Goal: Navigation & Orientation: Go to known website

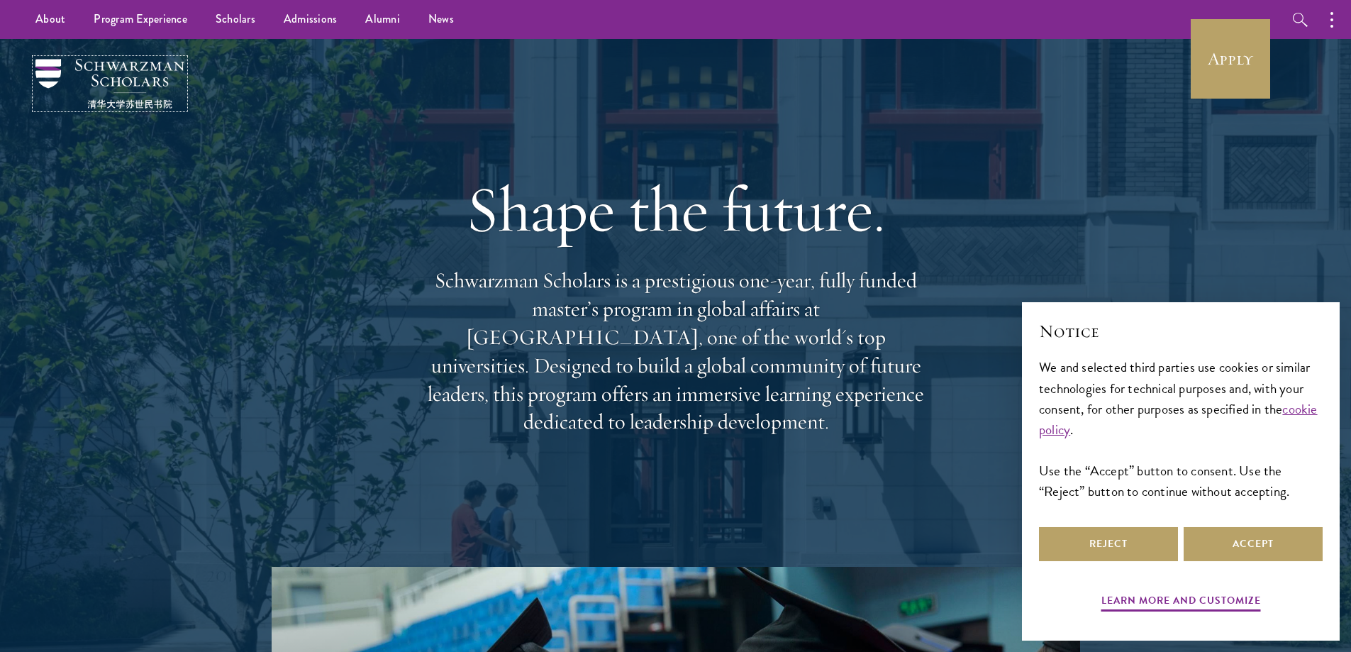
click at [122, 96] on img at bounding box center [109, 84] width 149 height 50
